Goal: Task Accomplishment & Management: Complete application form

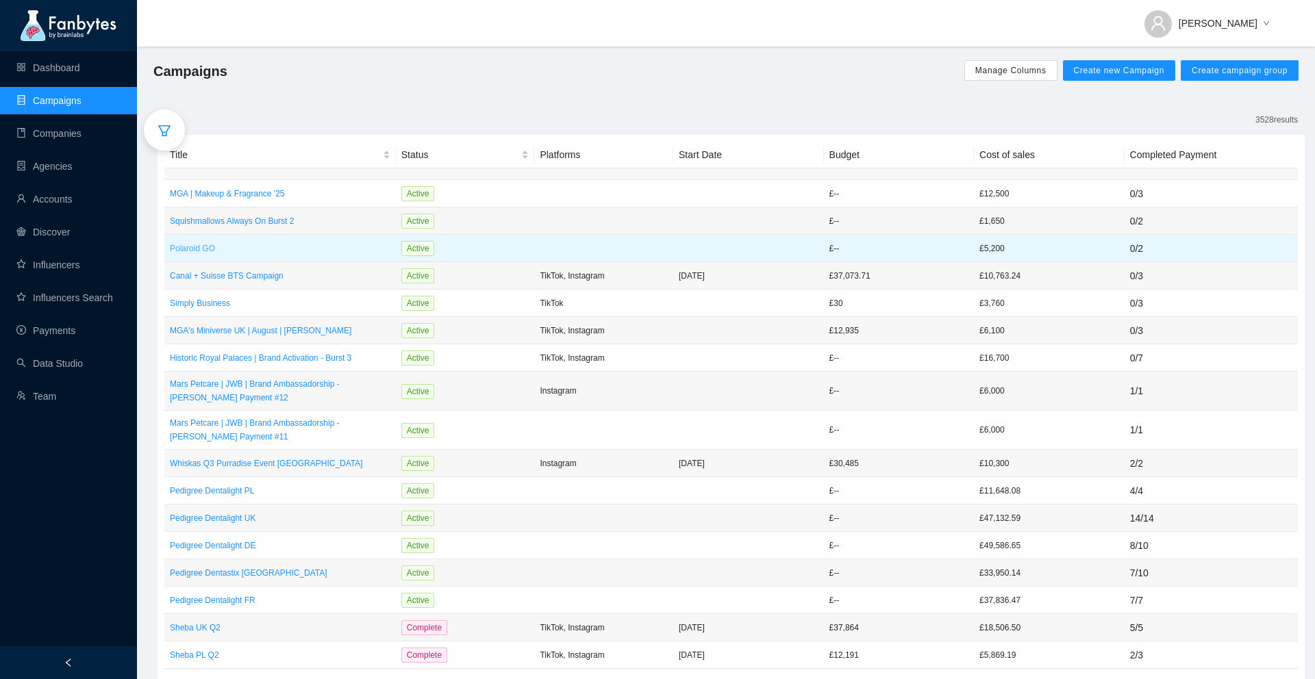
click at [260, 251] on p "Polaroid GO" at bounding box center [280, 249] width 220 height 14
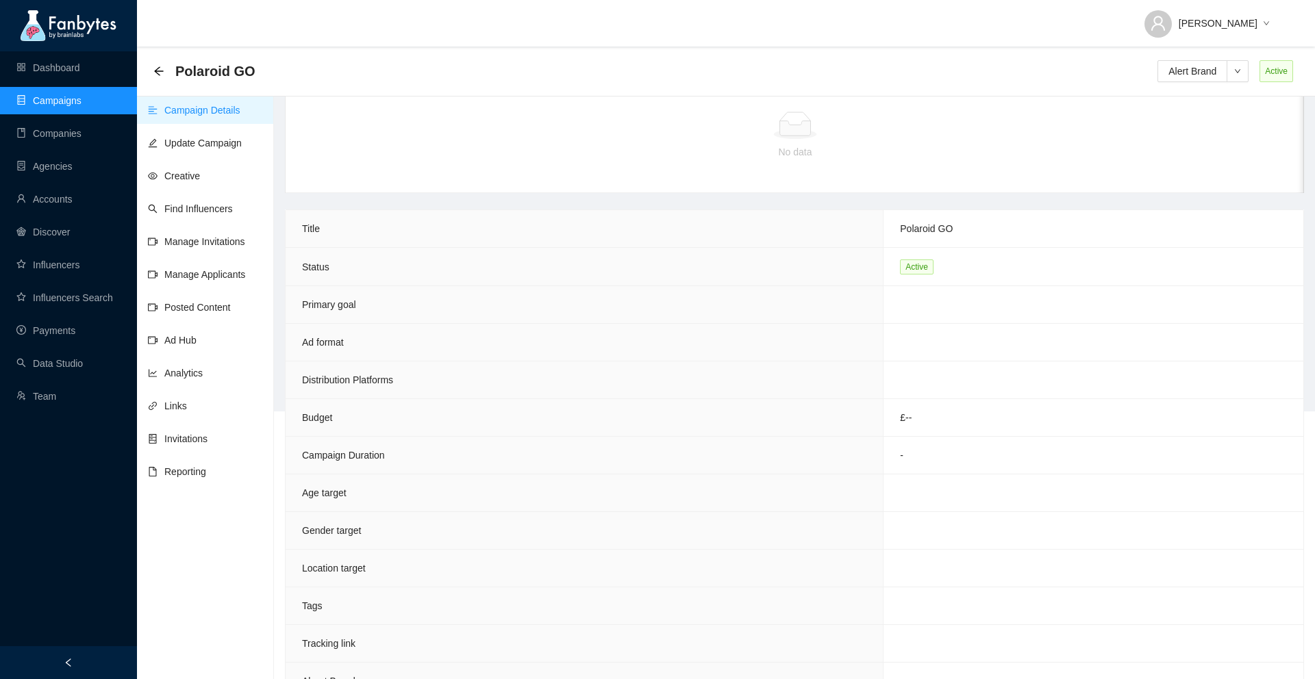
scroll to position [283, 0]
click at [71, 267] on link "Influencers" at bounding box center [47, 264] width 63 height 11
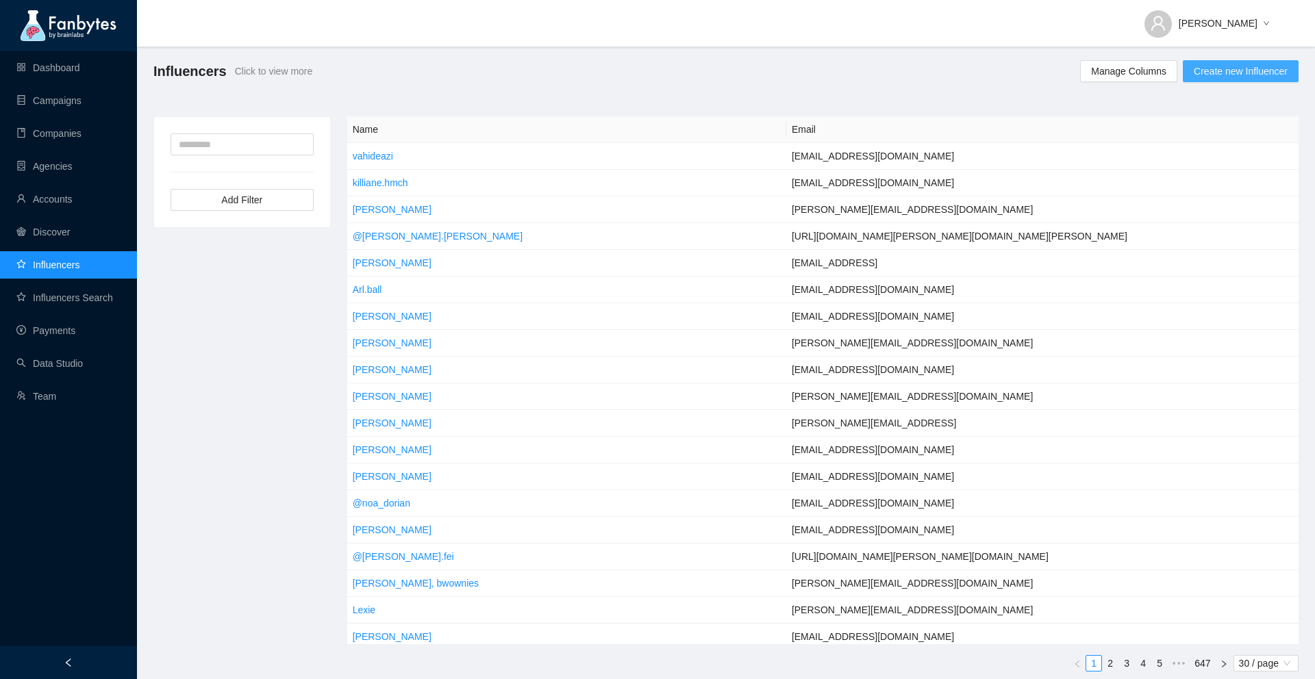
click at [1232, 73] on span "Create new Influencer" at bounding box center [1240, 71] width 94 height 15
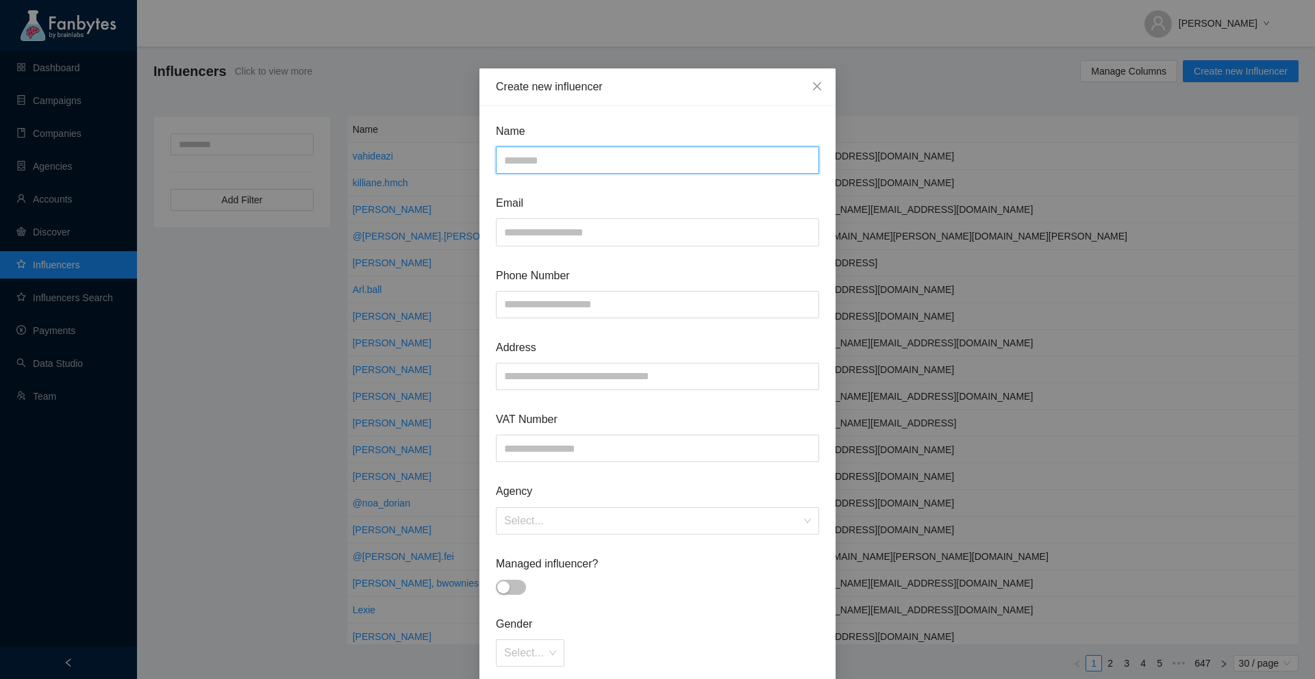
click at [678, 166] on input "text" at bounding box center [657, 160] width 323 height 27
type input "**********"
click at [646, 240] on input "text" at bounding box center [657, 231] width 323 height 27
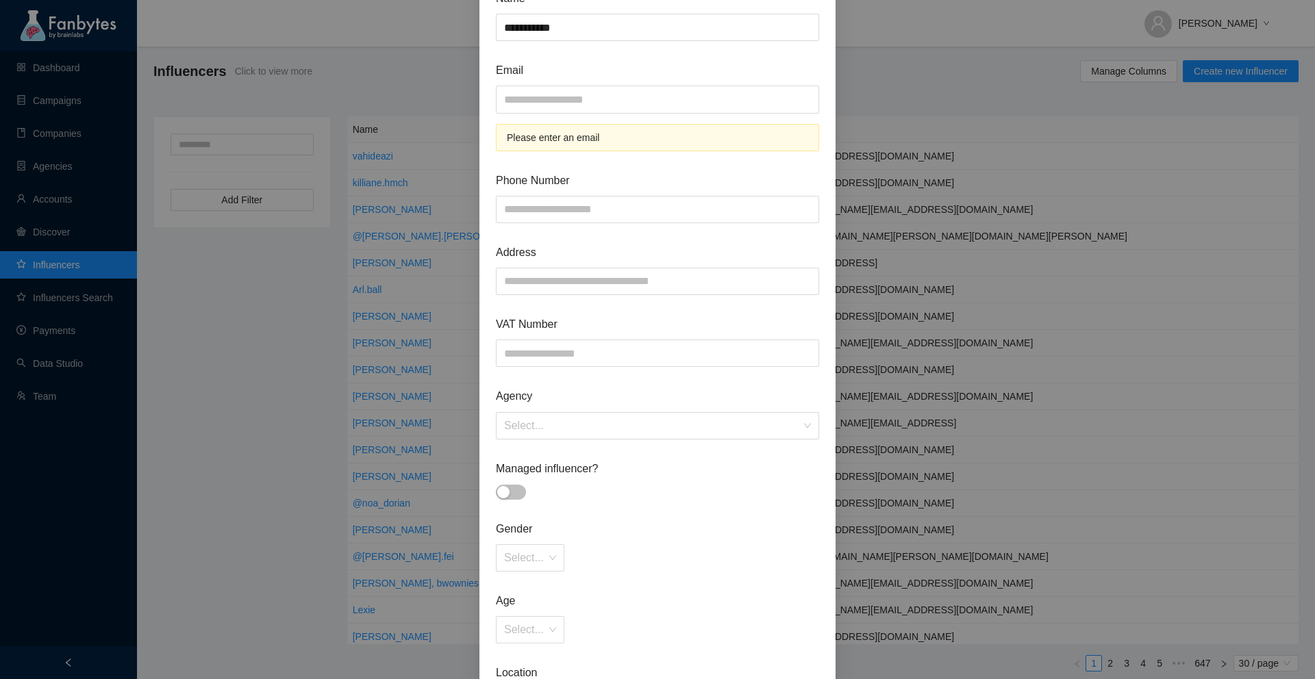
scroll to position [129, 0]
paste input "**********"
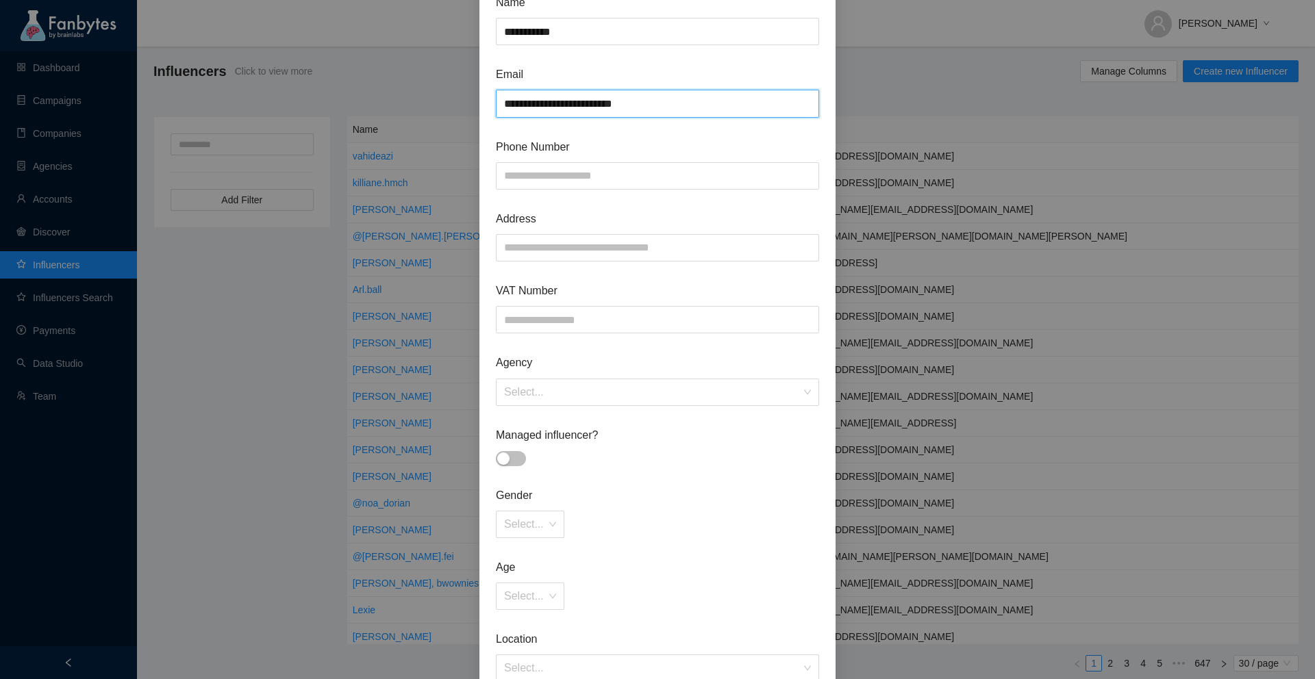
type input "**********"
click at [737, 455] on div at bounding box center [657, 459] width 323 height 16
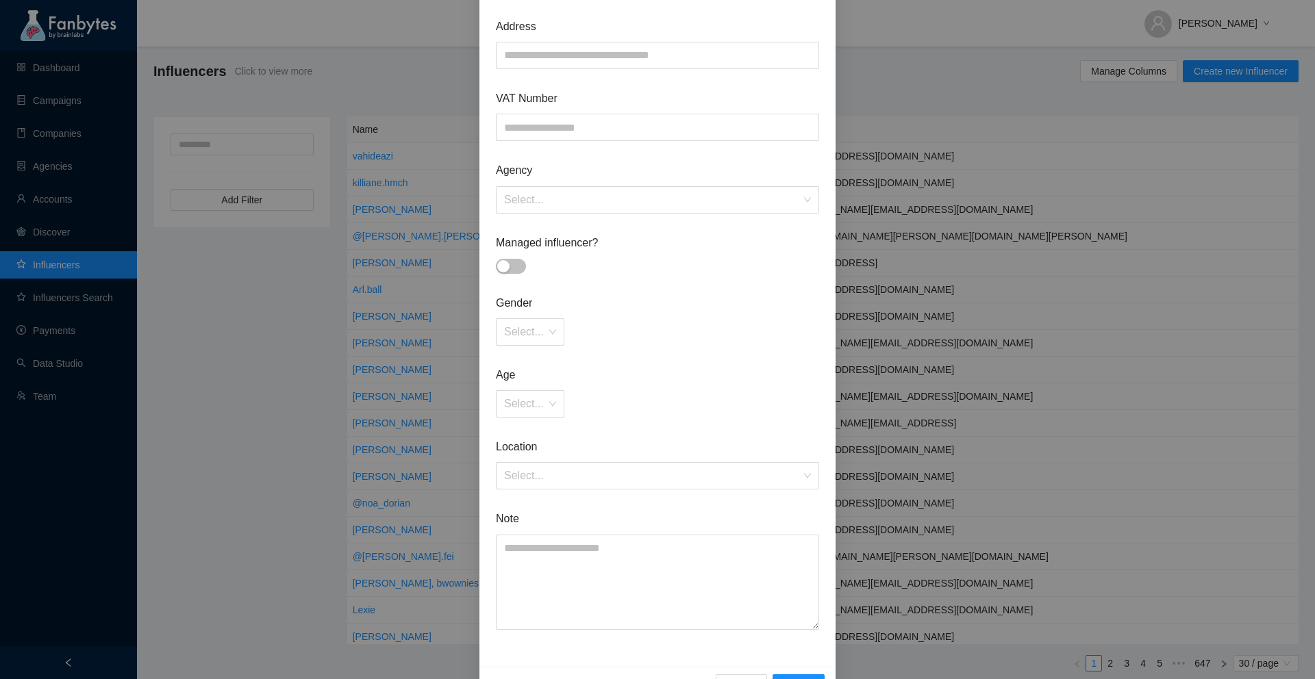
scroll to position [362, 0]
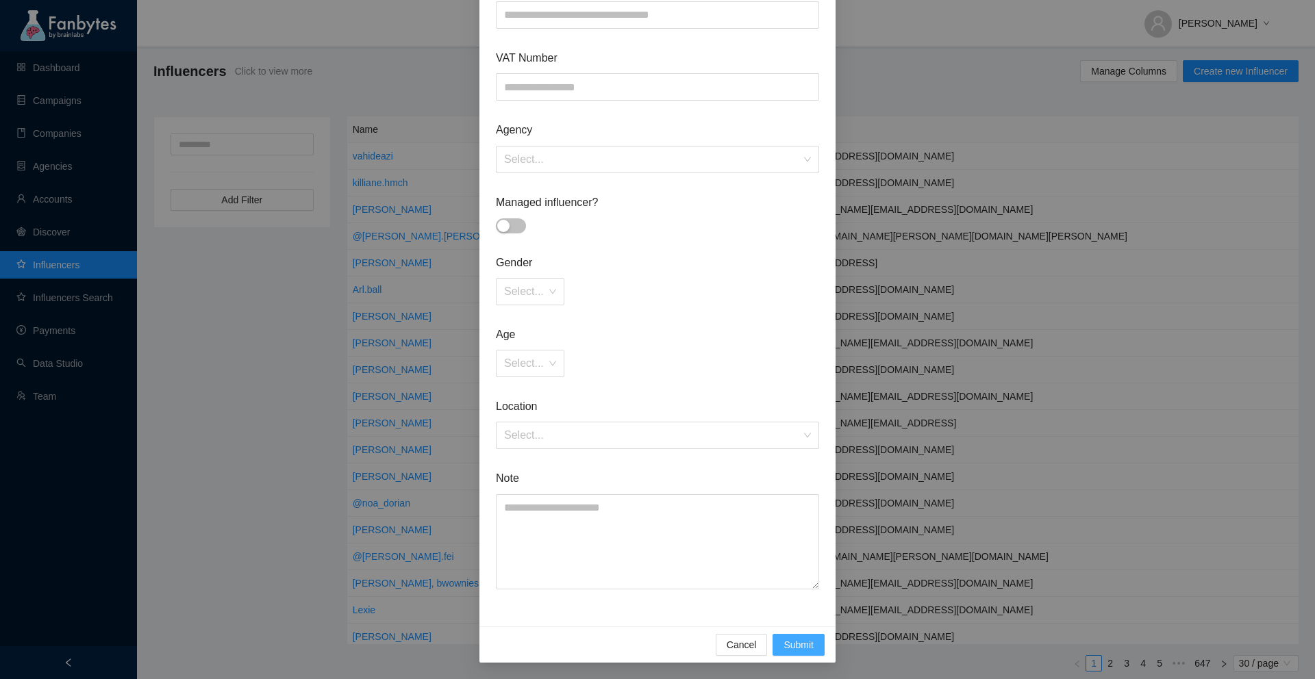
click at [798, 652] on span "Submit" at bounding box center [798, 644] width 30 height 15
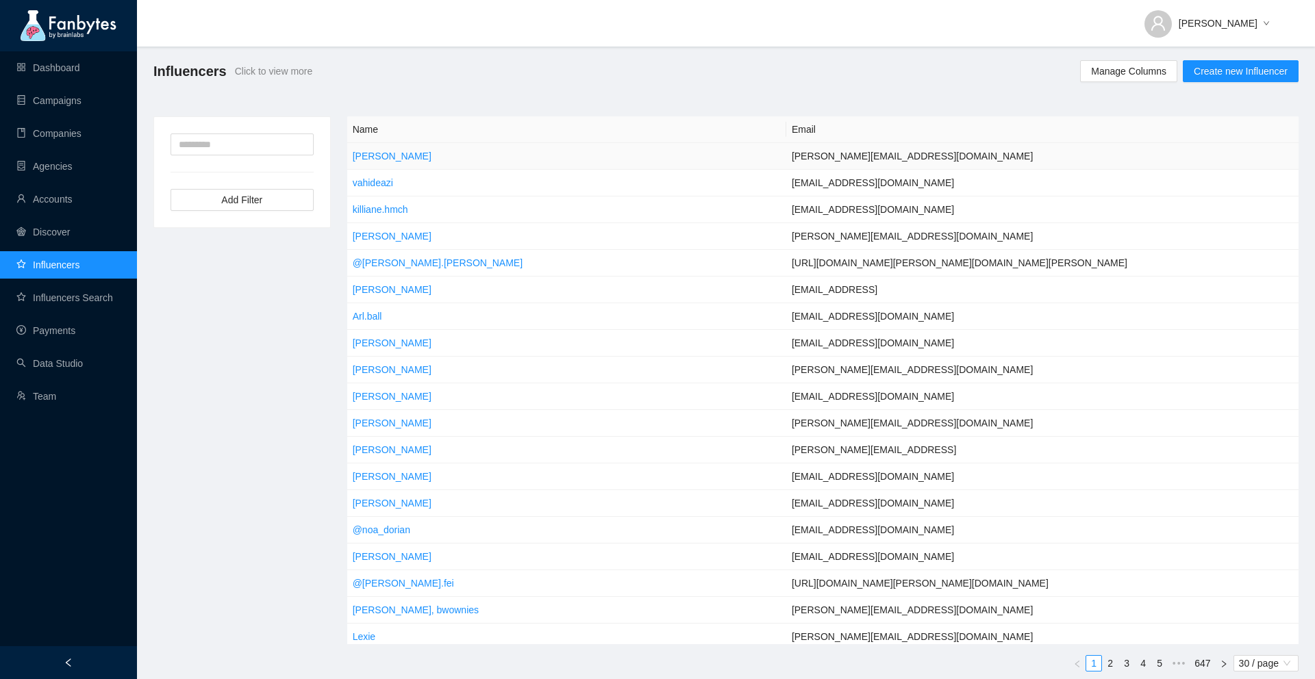
click at [414, 156] on td "Joy Ben Hur" at bounding box center [566, 156] width 439 height 27
click at [392, 155] on link "Joy Ben Hur" at bounding box center [392, 156] width 79 height 11
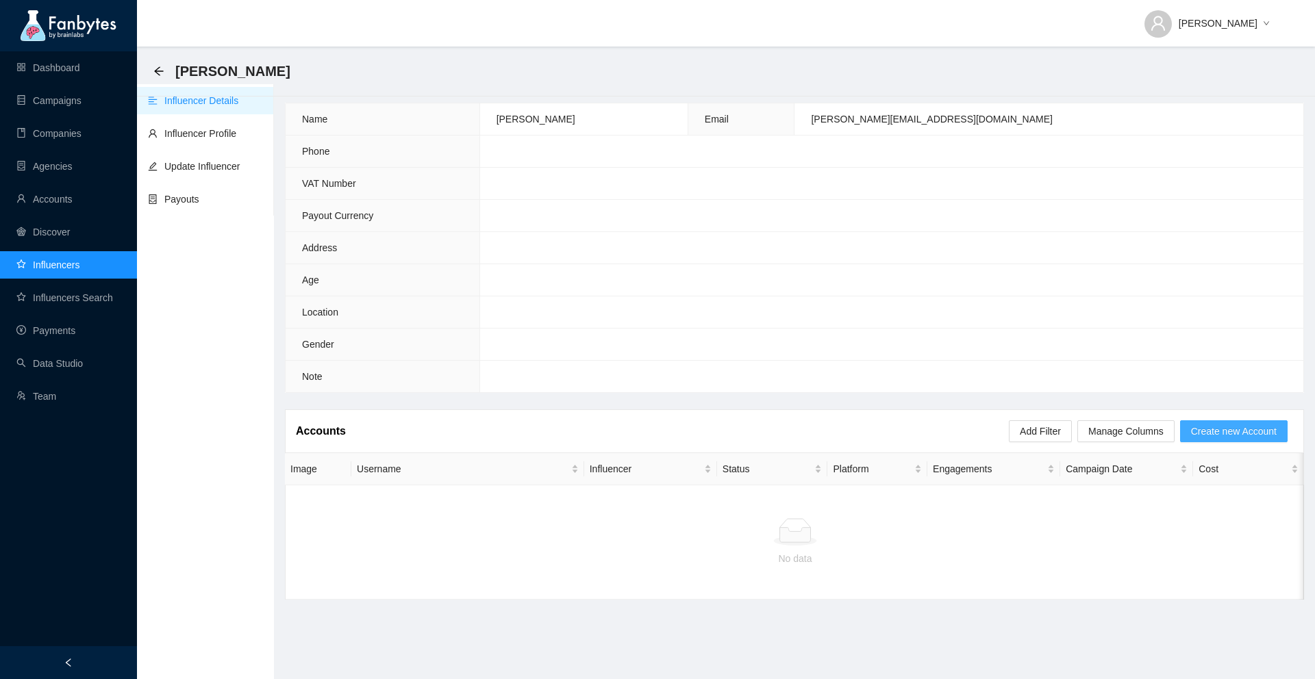
click at [1197, 437] on span "Create new Account" at bounding box center [1234, 431] width 86 height 15
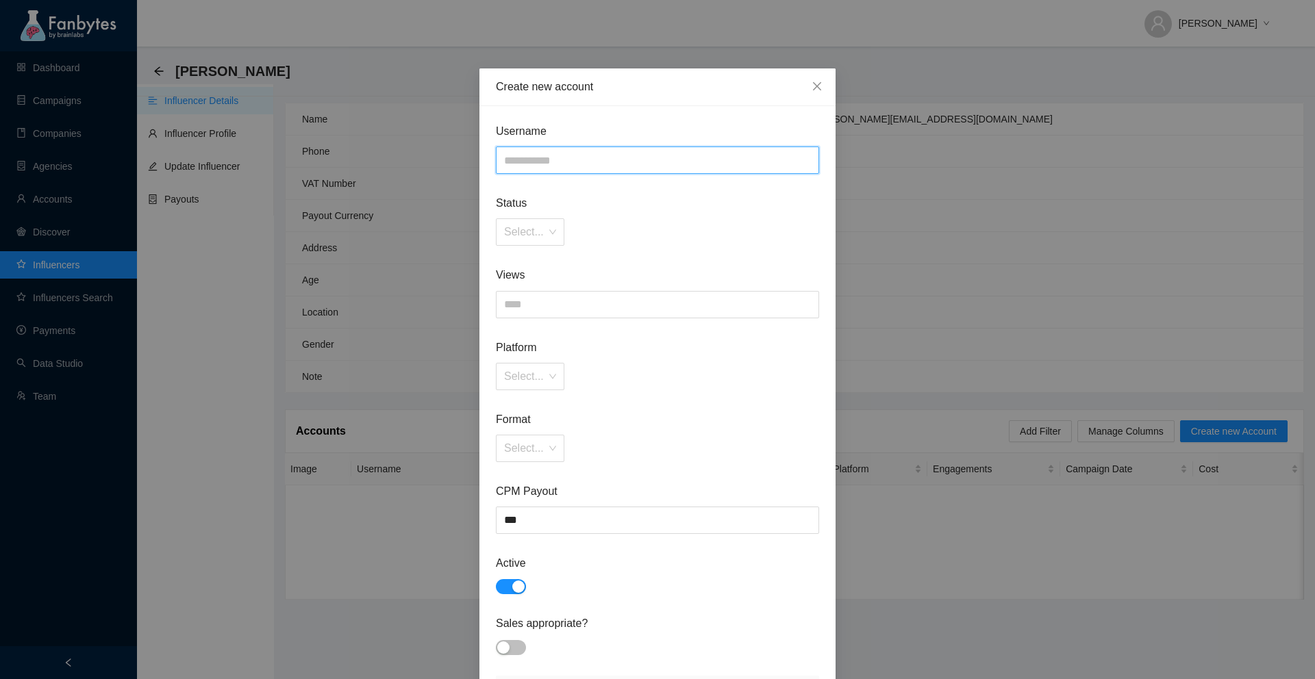
click at [600, 151] on input "text" at bounding box center [657, 160] width 323 height 27
paste input "*********"
type input "**********"
click at [662, 244] on div "Select..." at bounding box center [657, 231] width 323 height 27
click at [568, 225] on div "Select..." at bounding box center [657, 231] width 323 height 27
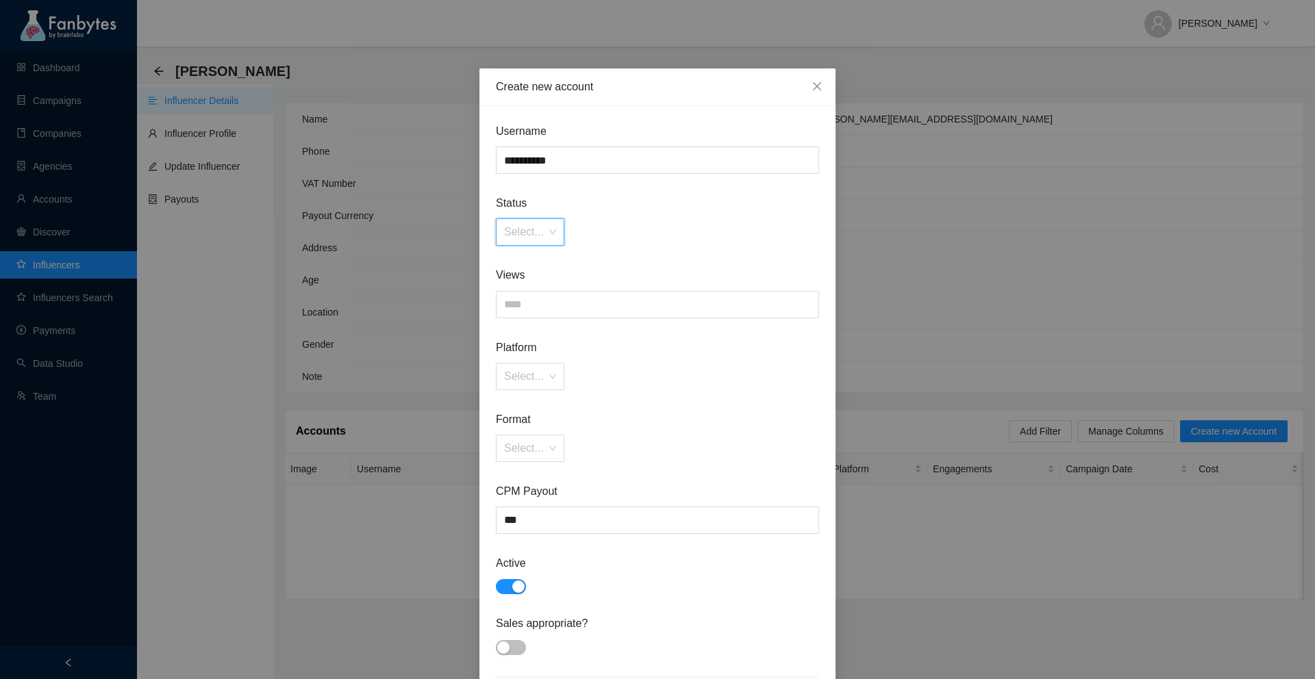
click at [544, 225] on input "search" at bounding box center [525, 232] width 42 height 26
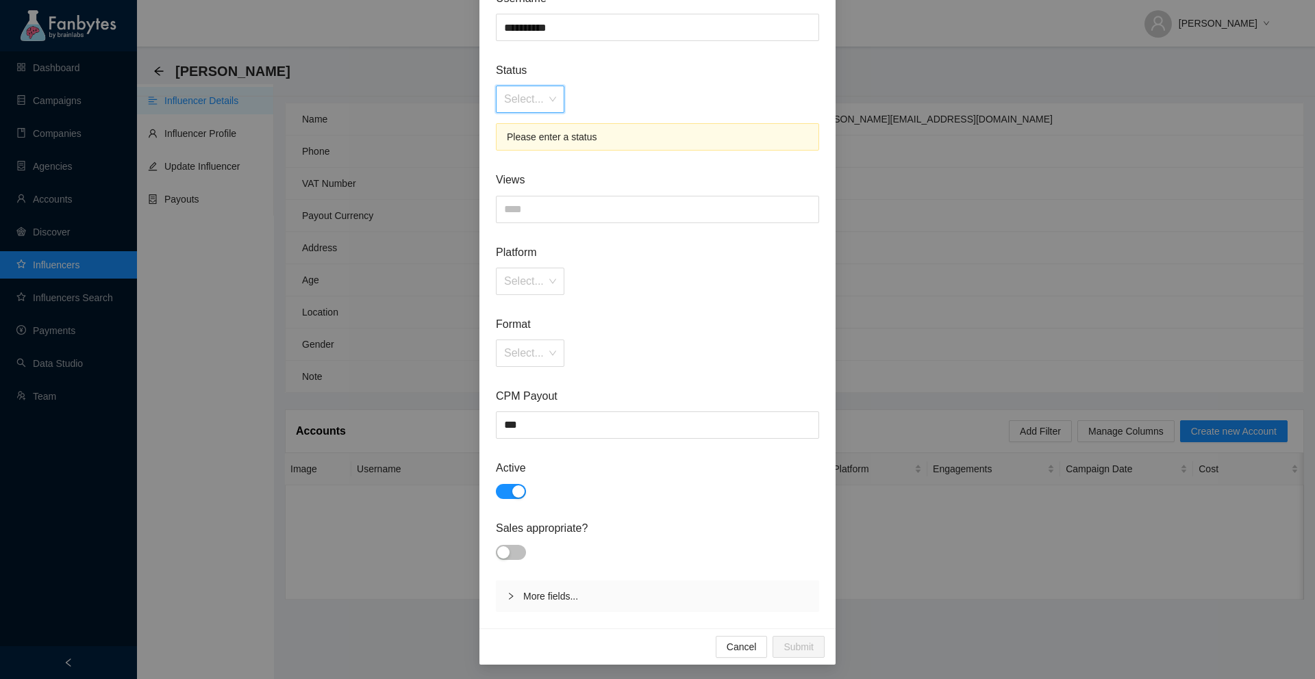
scroll to position [135, 0]
click at [539, 91] on input "search" at bounding box center [525, 97] width 42 height 26
click at [533, 147] on div "Verified" at bounding box center [530, 149] width 53 height 15
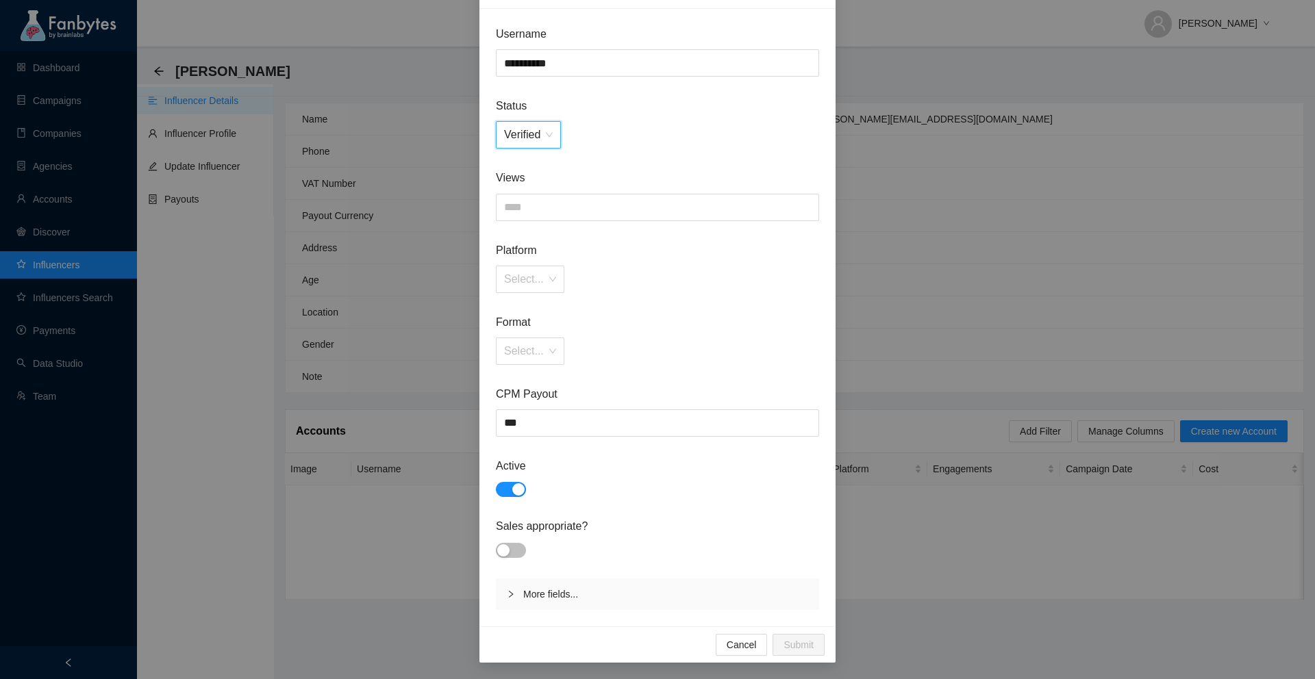
scroll to position [97, 0]
click at [551, 214] on input at bounding box center [657, 207] width 322 height 26
type input "*****"
click at [597, 257] on span "Platform" at bounding box center [657, 250] width 323 height 17
click at [542, 275] on input "search" at bounding box center [525, 279] width 42 height 26
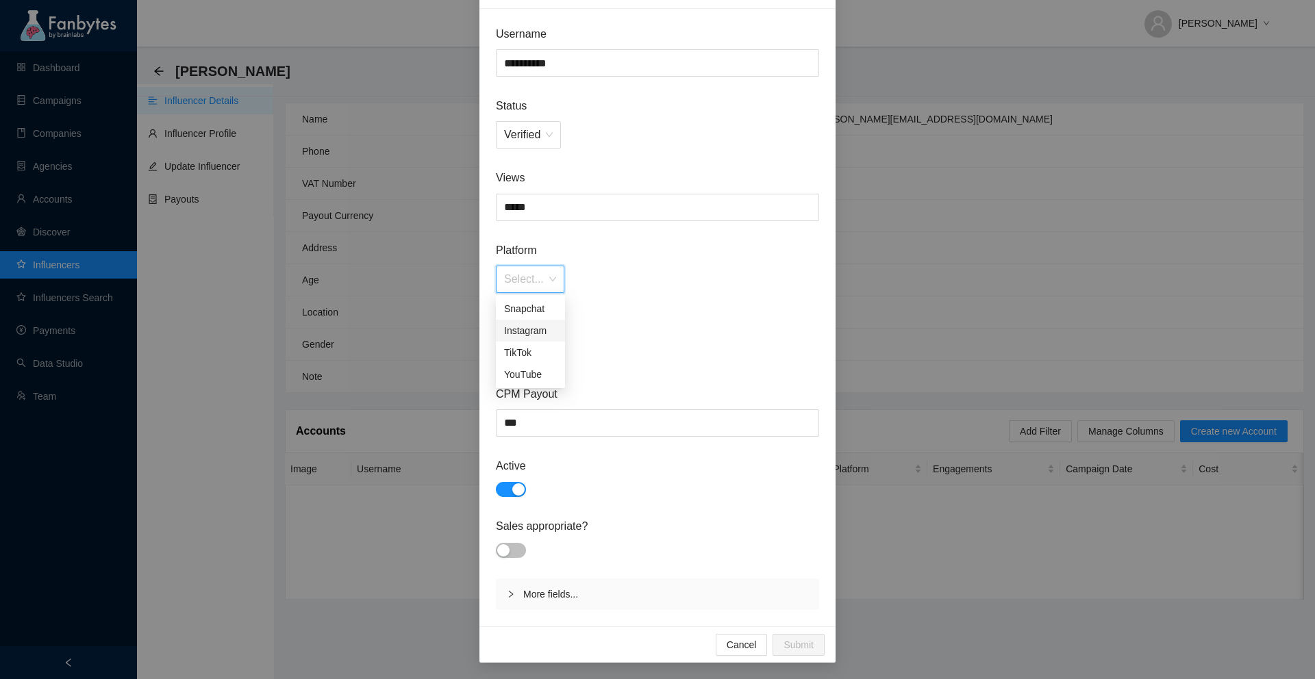
click at [545, 331] on div "Instagram" at bounding box center [530, 330] width 53 height 15
click at [552, 359] on div "Select..." at bounding box center [530, 351] width 68 height 27
click at [553, 401] on div "Human" at bounding box center [530, 402] width 53 height 15
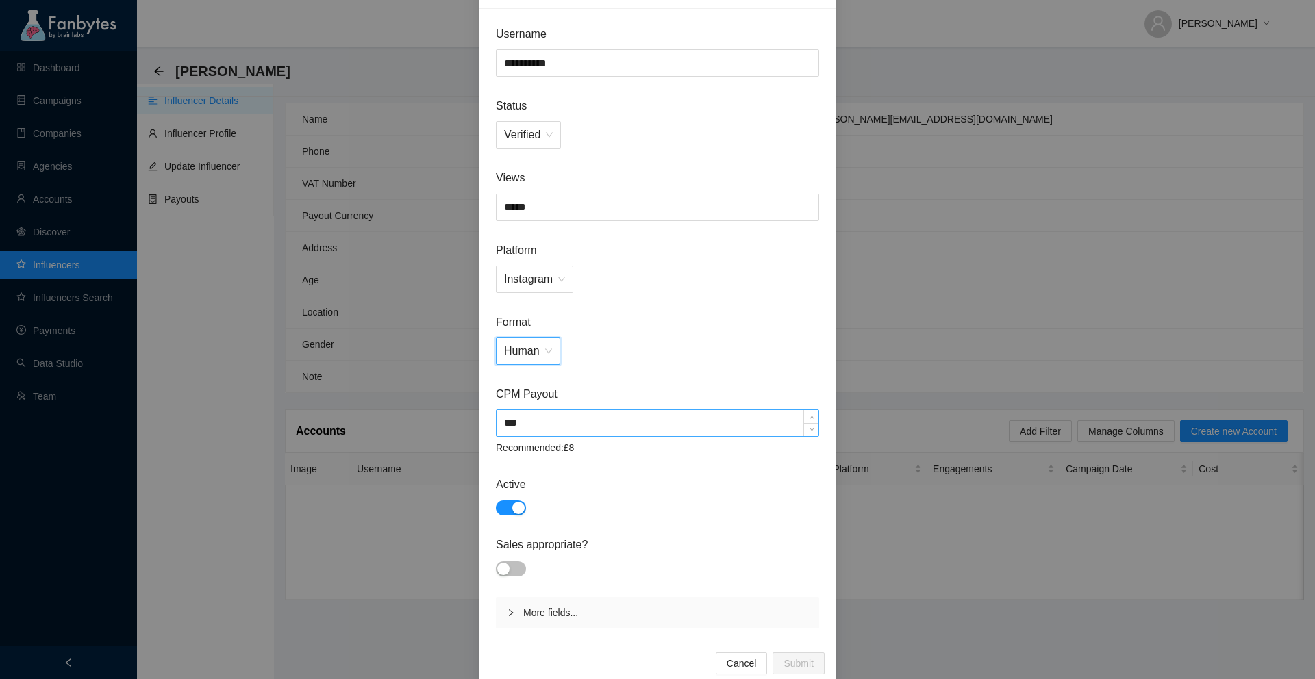
click at [546, 421] on input "***" at bounding box center [657, 423] width 322 height 26
type input "***"
click at [722, 357] on div "Human" at bounding box center [657, 351] width 323 height 27
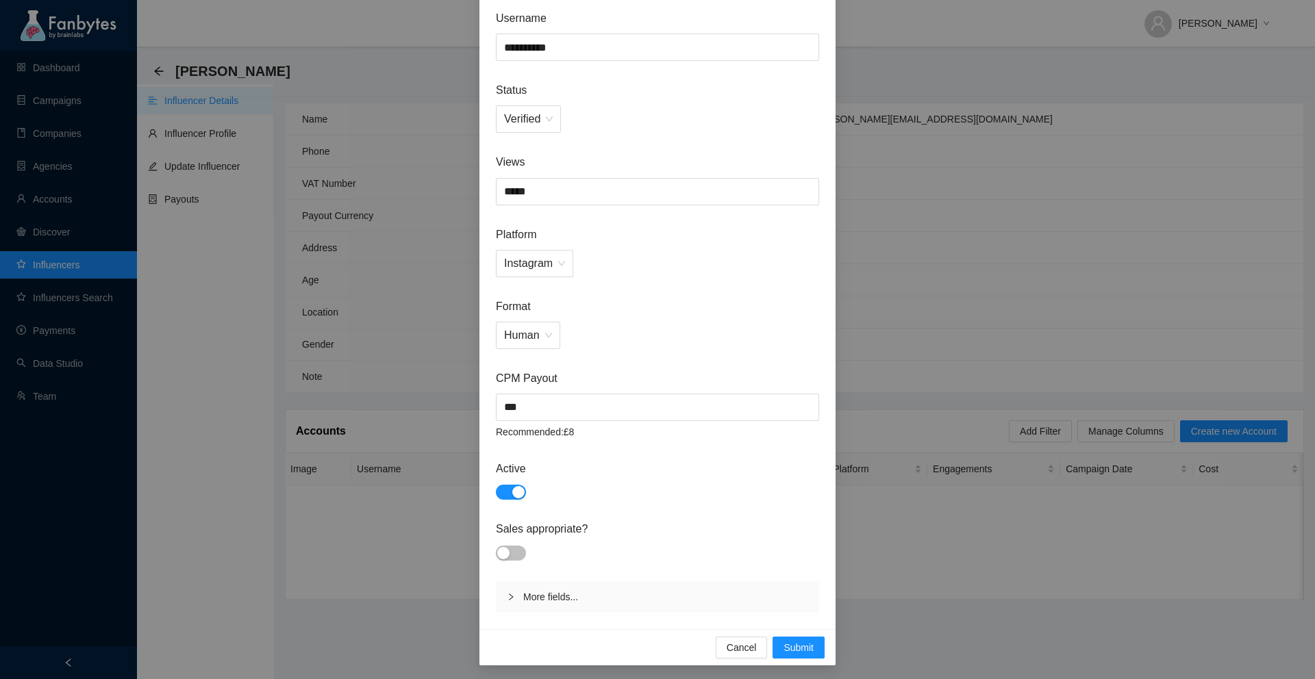
scroll to position [116, 0]
click at [808, 645] on span "Submit" at bounding box center [798, 644] width 30 height 15
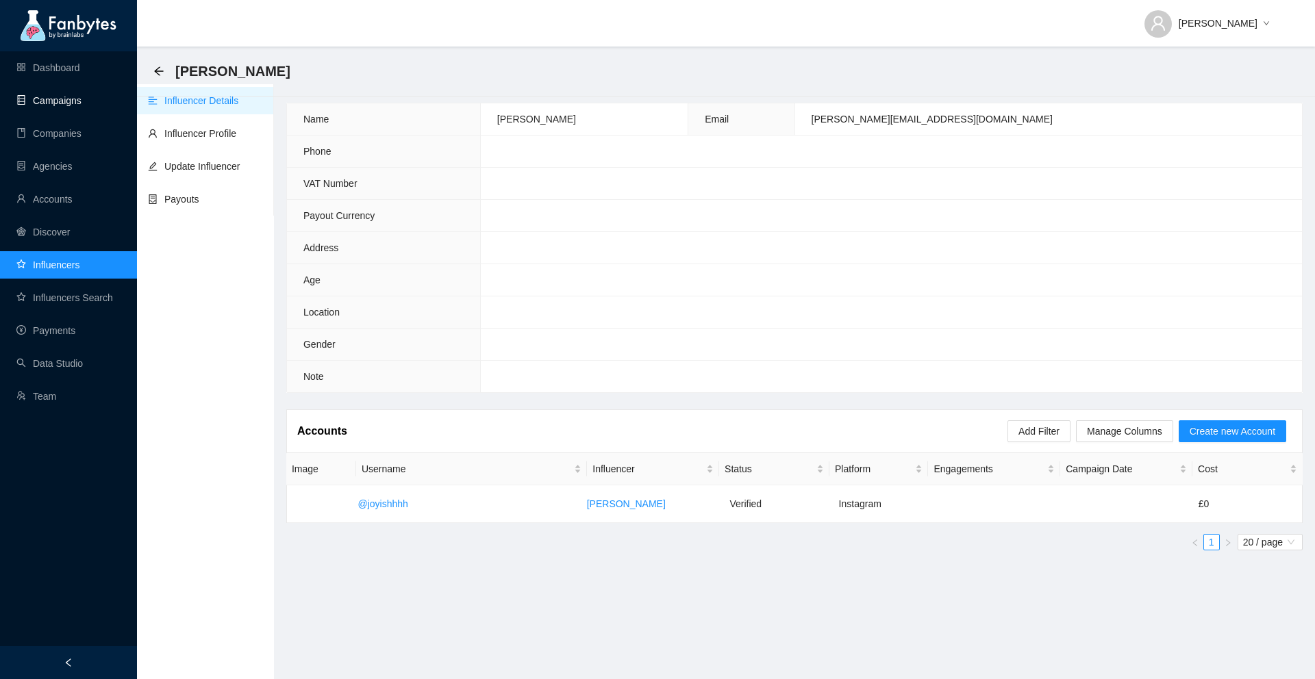
click at [53, 98] on link "Campaigns" at bounding box center [48, 100] width 65 height 11
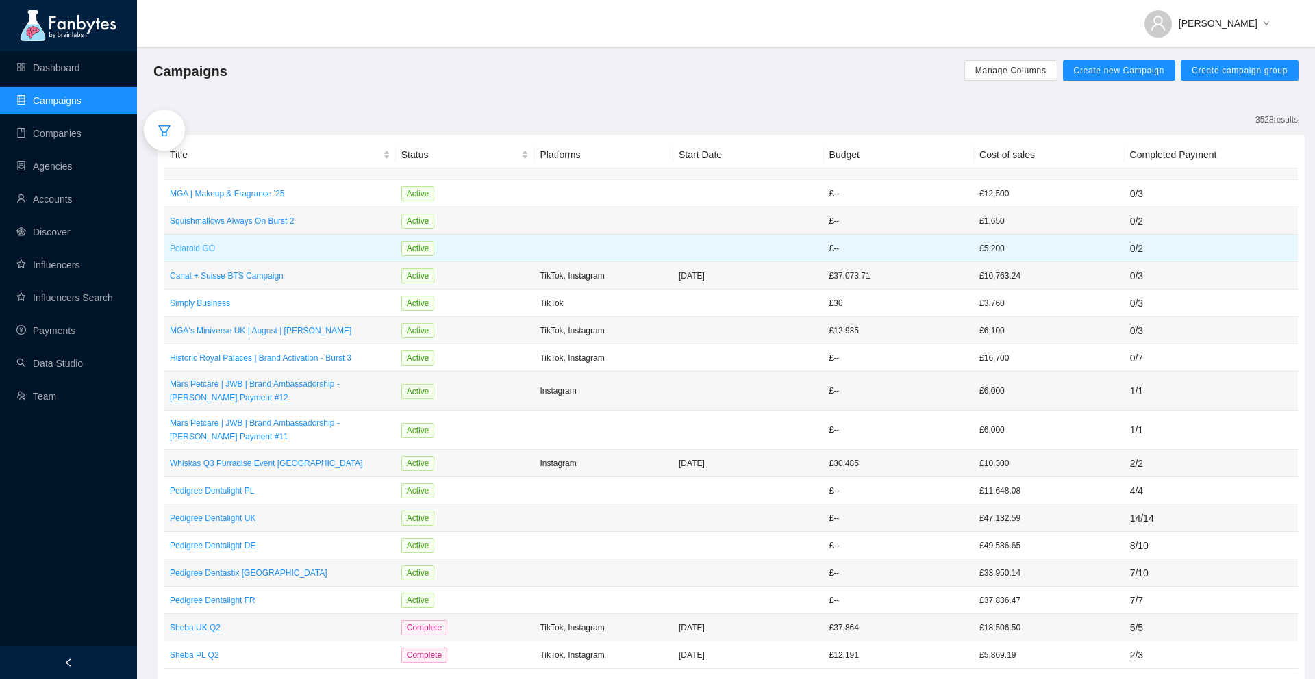
click at [194, 246] on p "Polaroid GO" at bounding box center [280, 249] width 220 height 14
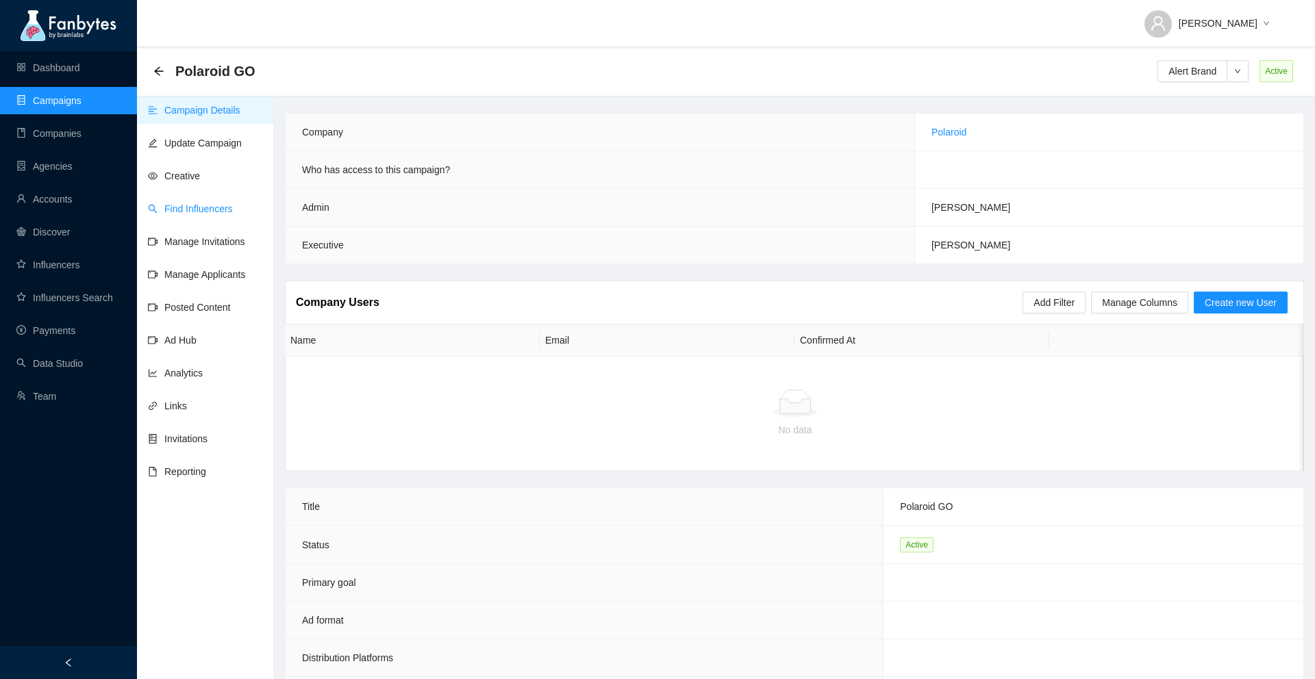
click at [195, 212] on link "Find Influencers" at bounding box center [190, 208] width 85 height 11
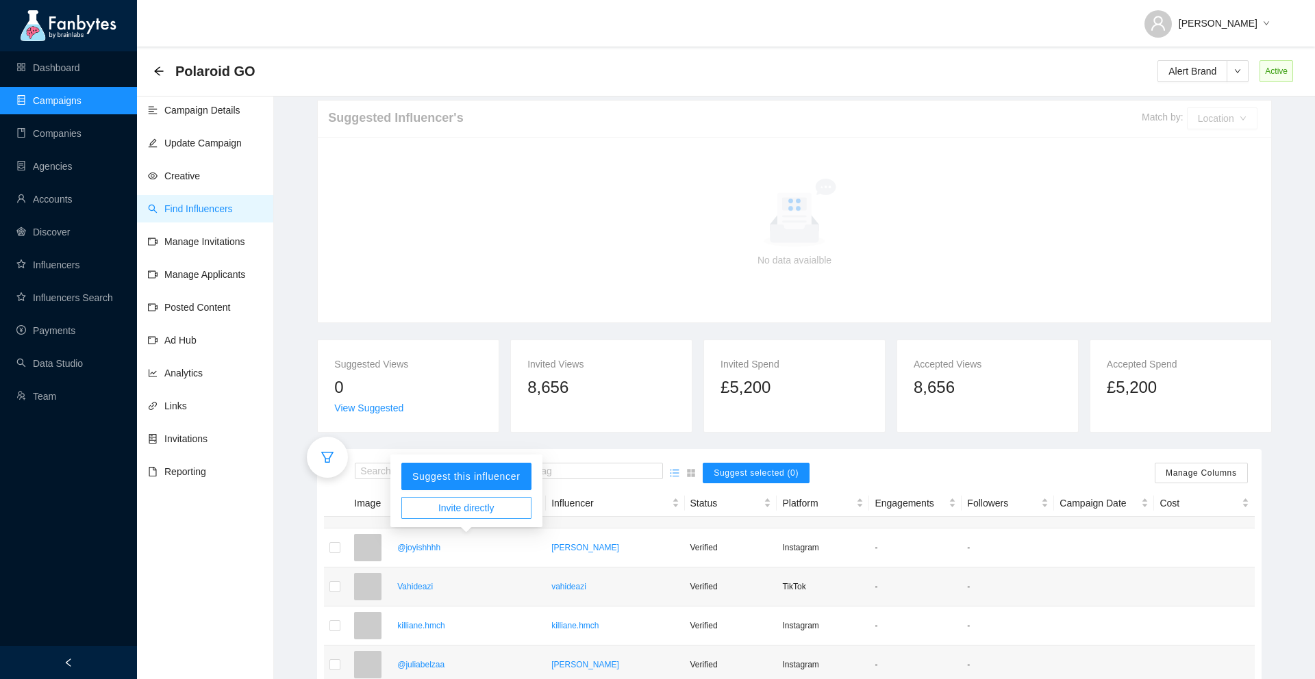
click at [453, 512] on span "Invite directly" at bounding box center [466, 508] width 56 height 15
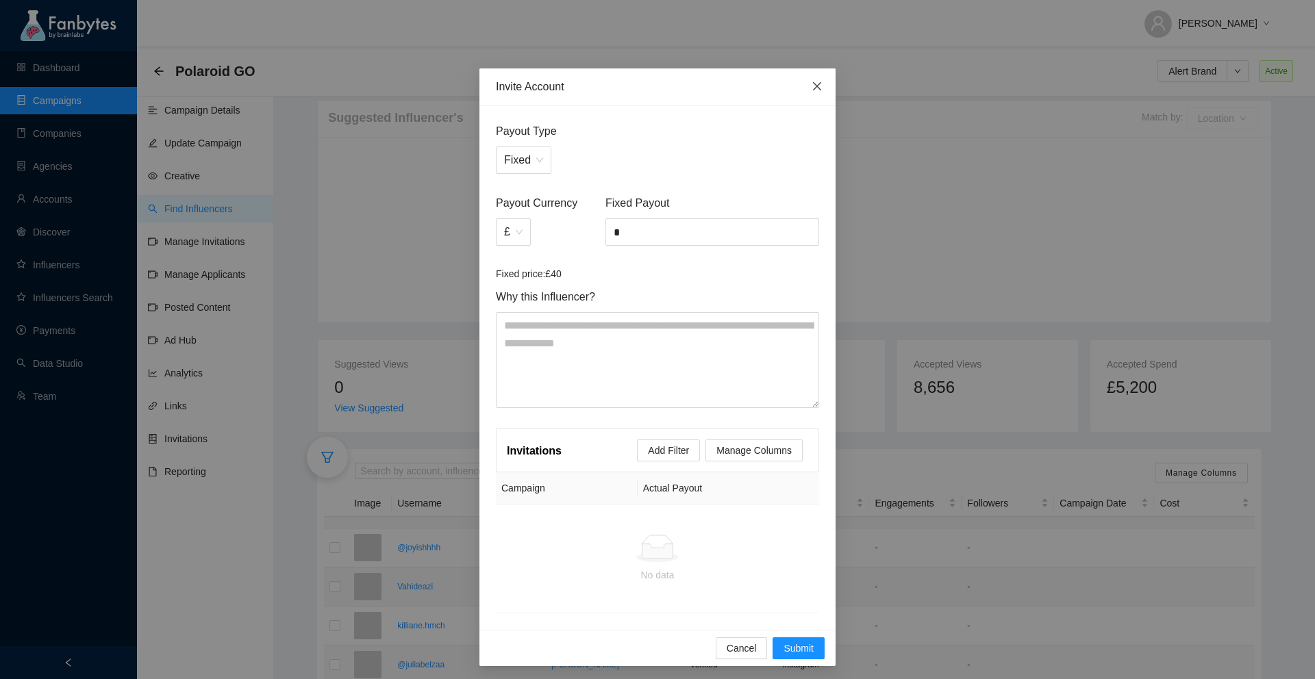
click at [818, 81] on icon "close" at bounding box center [816, 86] width 11 height 11
